Goal: Information Seeking & Learning: Learn about a topic

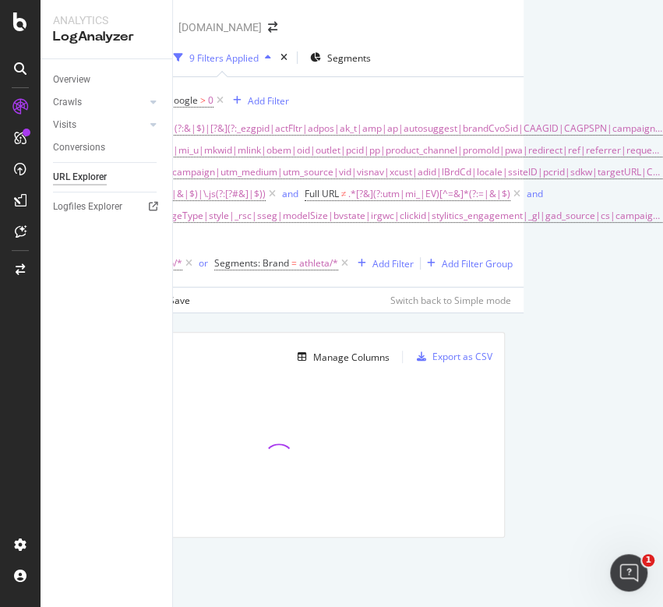
scroll to position [0, 183]
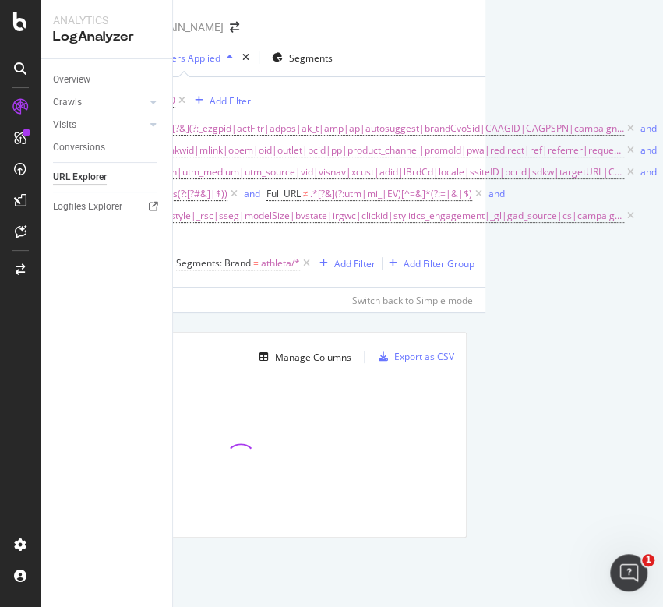
drag, startPoint x: 443, startPoint y: 595, endPoint x: 594, endPoint y: 512, distance: 172.5
click at [594, 512] on div "URL Explorer Gap.com 2025 Aug. 1st - Aug. 31st 9 Filters Applied Segments Crawl…" at bounding box center [418, 303] width 490 height 607
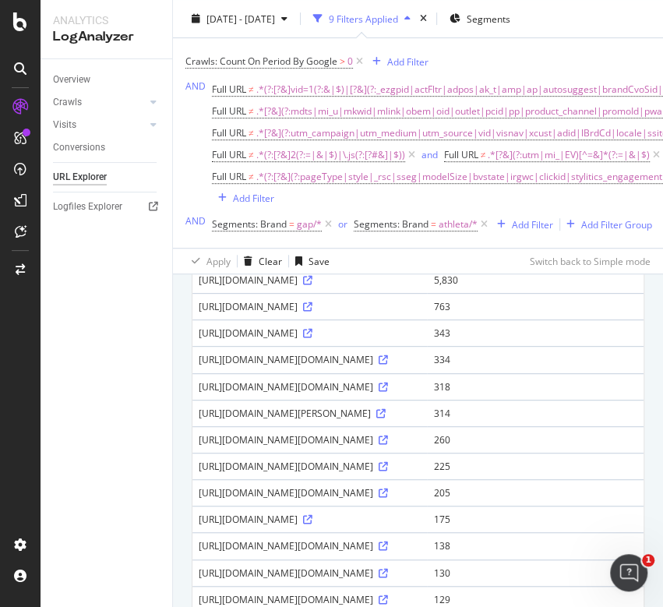
scroll to position [207, 0]
